Goal: Check status: Check status

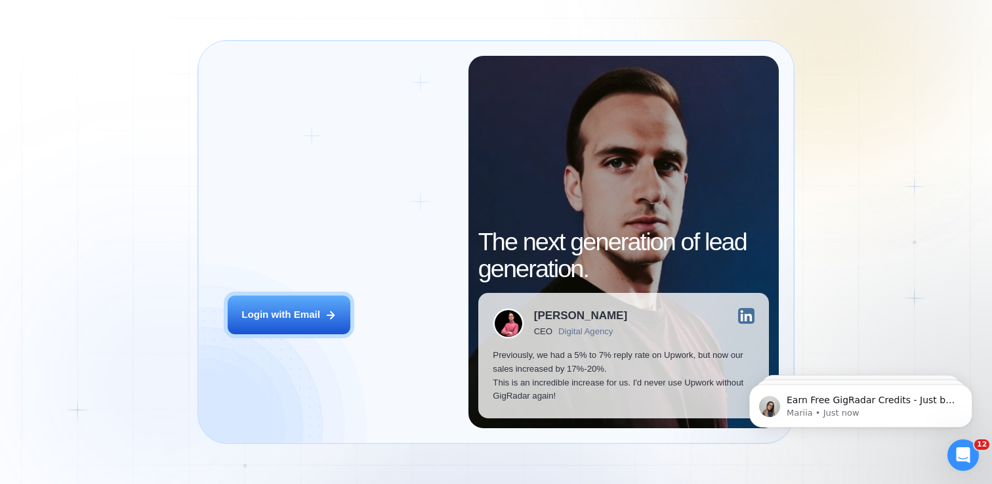
click at [295, 219] on span "Welcome to" at bounding box center [288, 224] width 121 height 61
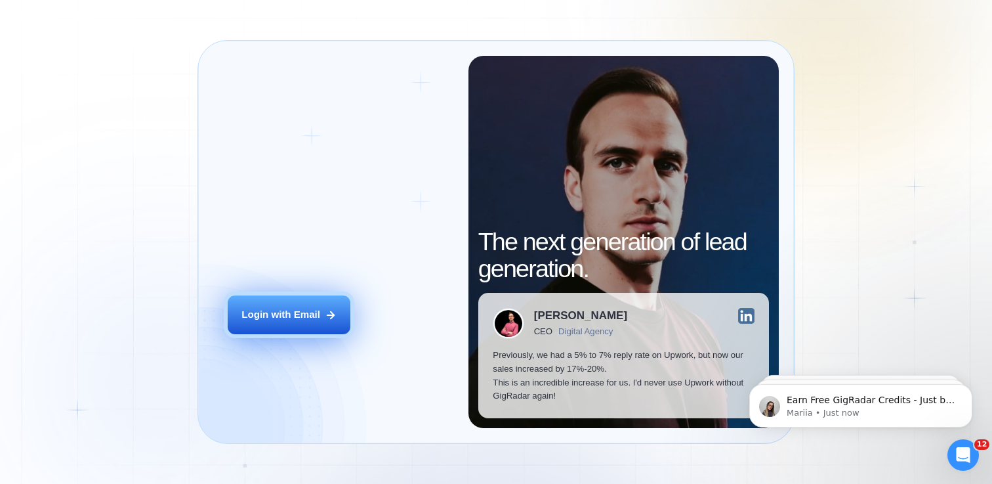
click at [280, 331] on button "Login with Email" at bounding box center [289, 314] width 123 height 39
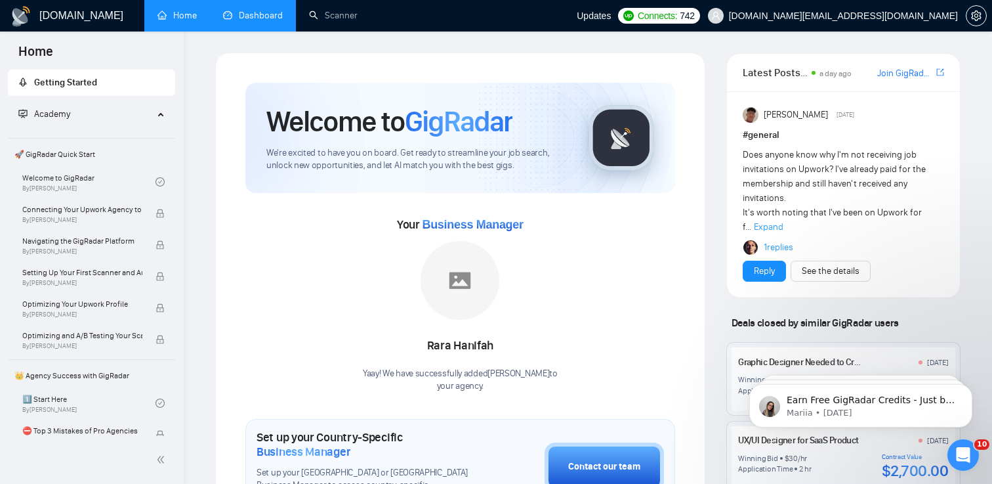
click at [240, 11] on link "Dashboard" at bounding box center [253, 15] width 60 height 11
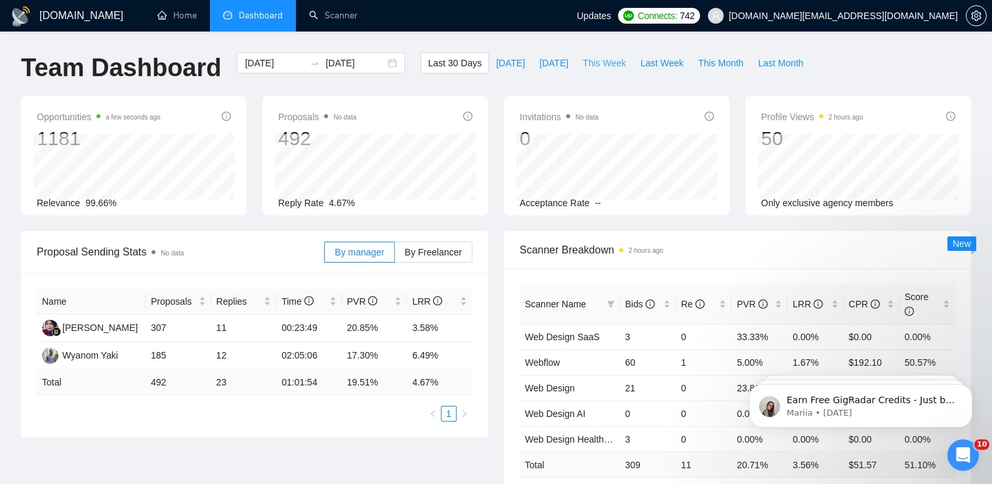
click at [615, 60] on span "This Week" at bounding box center [604, 63] width 43 height 14
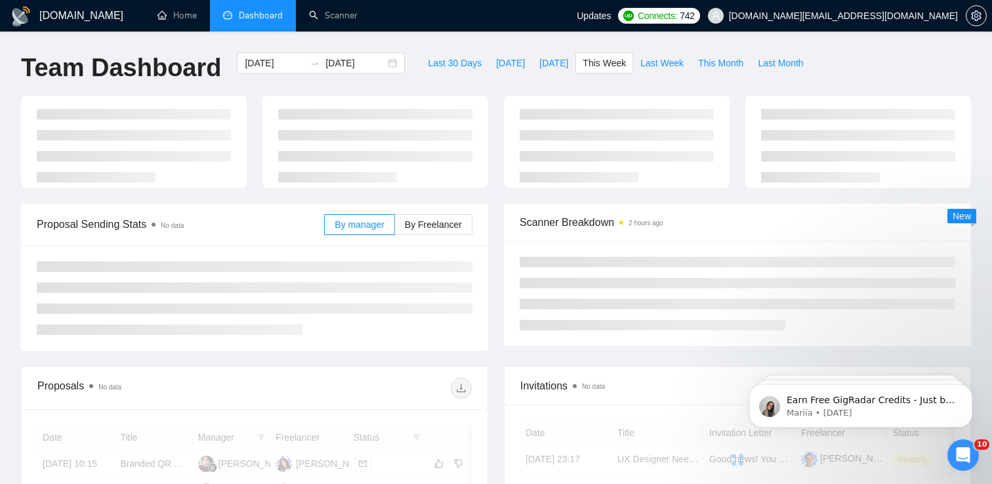
type input "2025-08-11"
type input "2025-08-17"
click at [667, 64] on span "Last Week" at bounding box center [662, 63] width 43 height 14
type input "2025-08-04"
type input "2025-08-10"
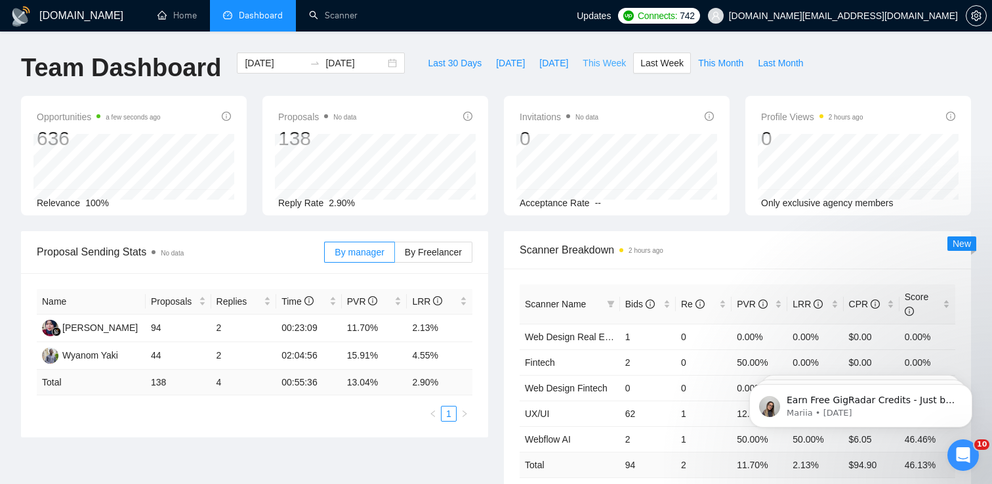
click at [599, 57] on span "This Week" at bounding box center [604, 63] width 43 height 14
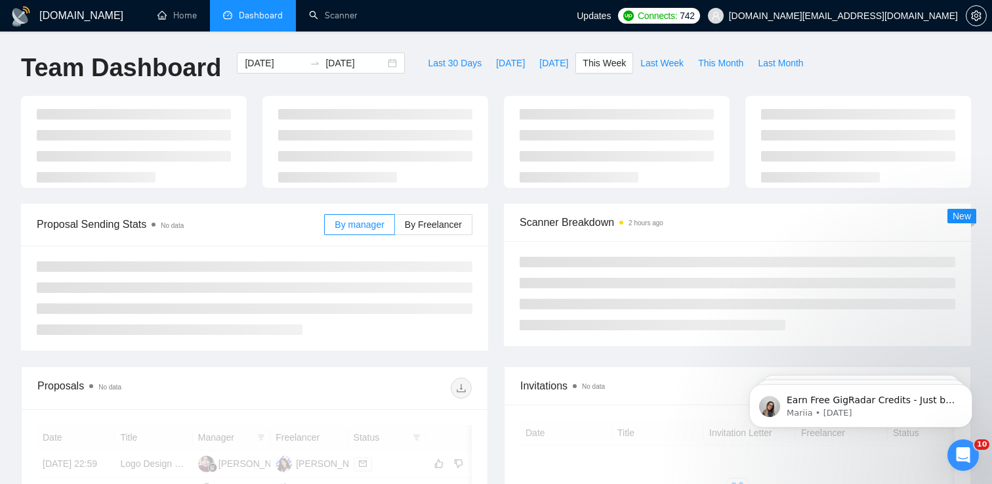
type input "2025-08-11"
type input "2025-08-17"
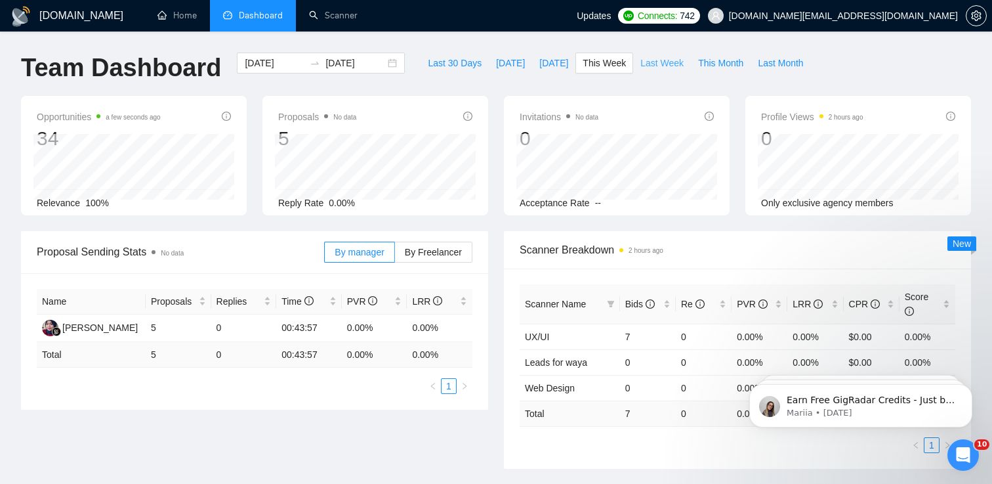
click at [671, 64] on span "Last Week" at bounding box center [662, 63] width 43 height 14
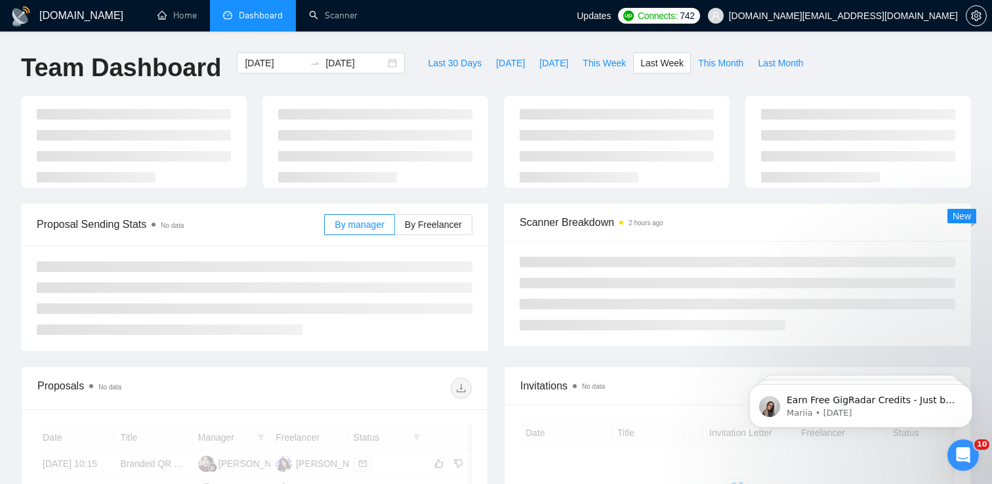
type input "2025-08-04"
type input "2025-08-10"
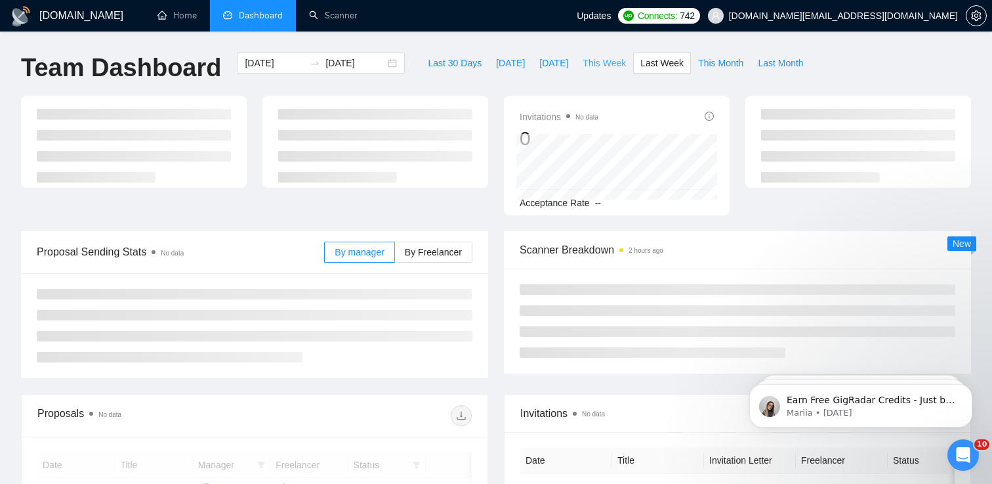
click at [601, 62] on span "This Week" at bounding box center [604, 63] width 43 height 14
type input "2025-08-11"
type input "2025-08-17"
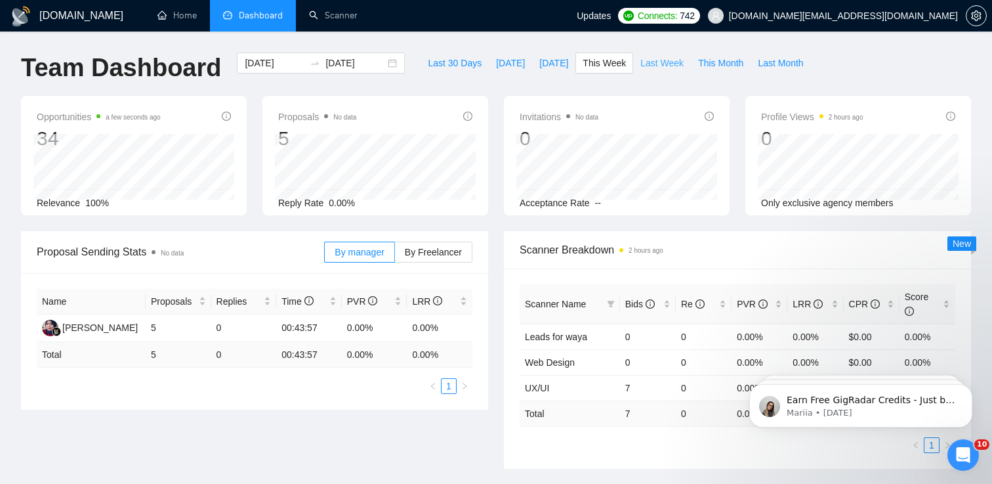
click at [665, 64] on span "Last Week" at bounding box center [662, 63] width 43 height 14
type input "2025-08-04"
type input "2025-08-10"
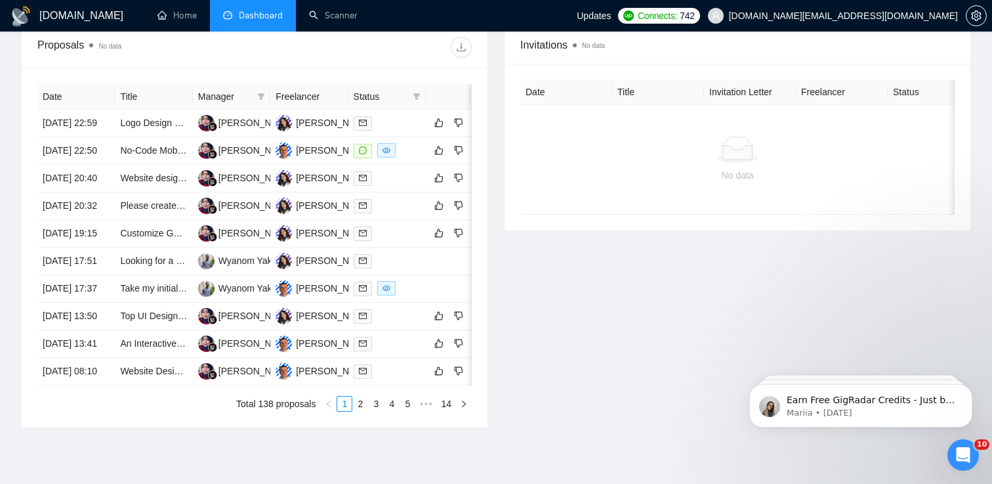
scroll to position [511, 0]
